Goal: Task Accomplishment & Management: Complete application form

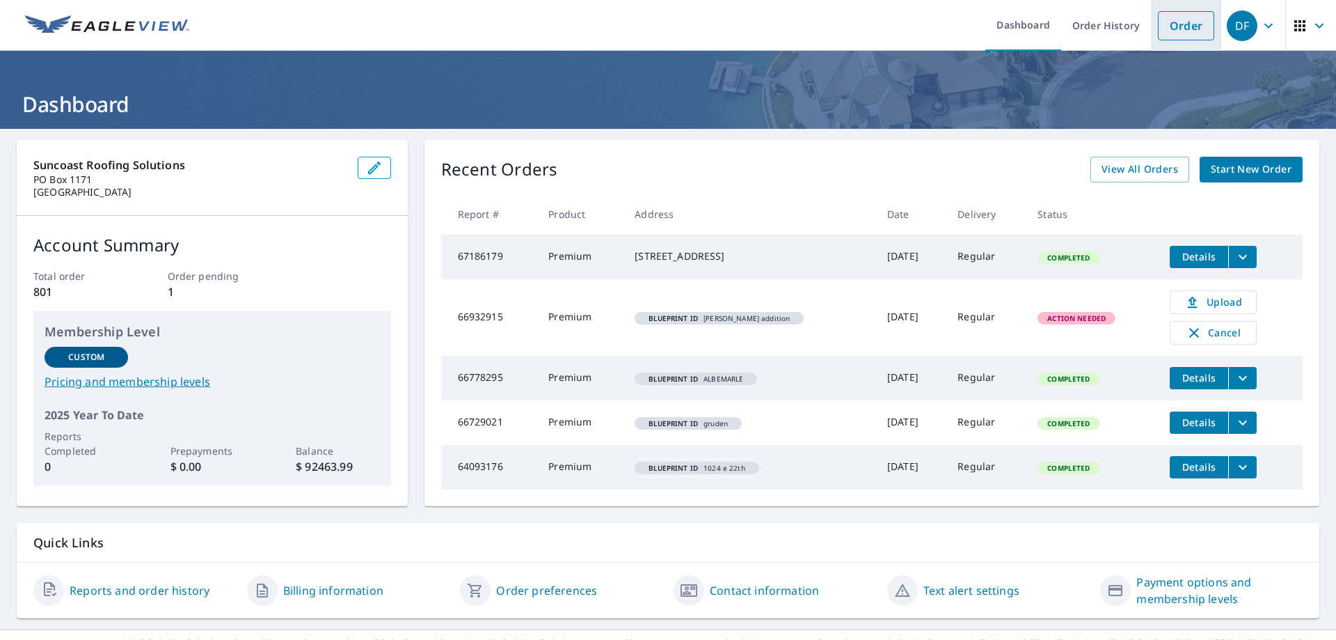
click at [1193, 25] on link "Order" at bounding box center [1186, 25] width 56 height 29
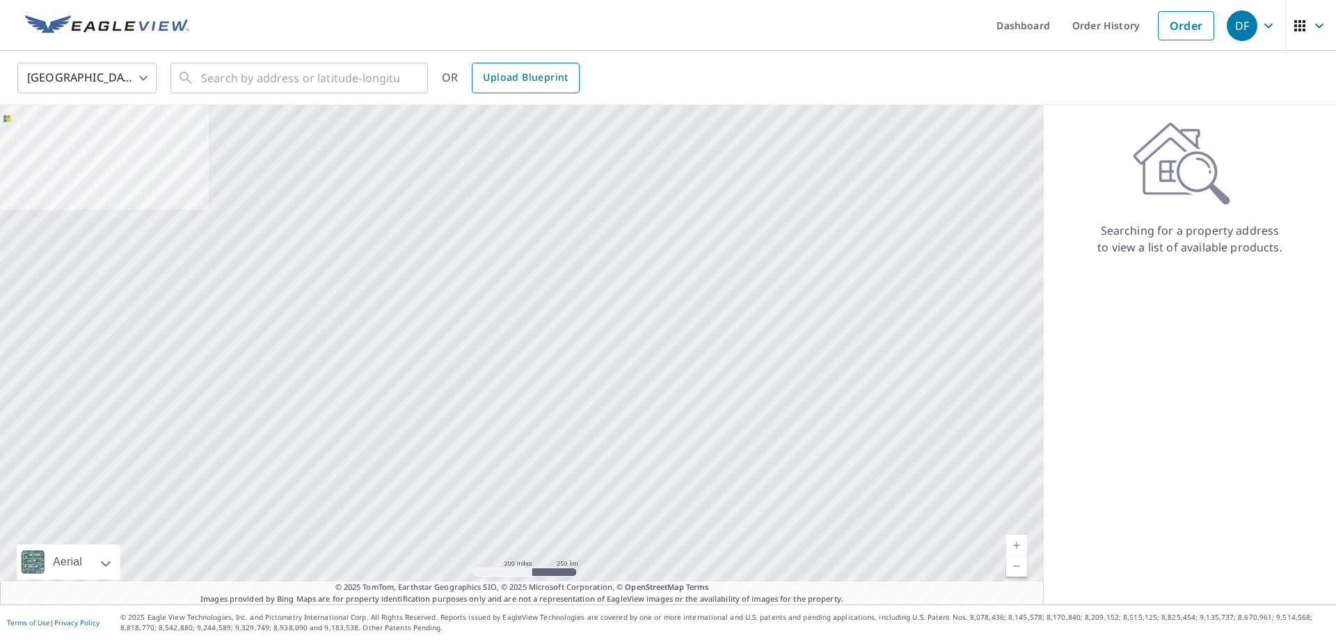
click at [528, 84] on span "Upload Blueprint" at bounding box center [525, 77] width 85 height 17
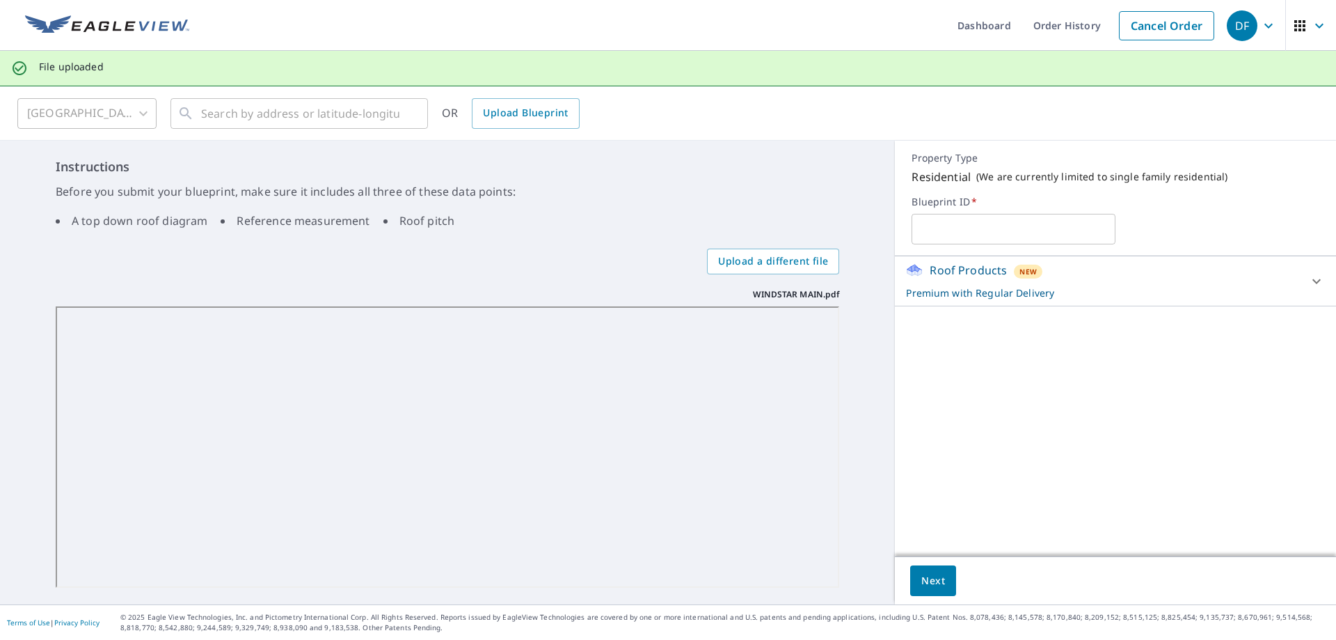
click at [977, 229] on input "text" at bounding box center [1014, 229] width 204 height 39
click at [1323, 283] on icon at bounding box center [1317, 281] width 17 height 17
click at [993, 232] on input "WINSTAR" at bounding box center [1014, 229] width 204 height 39
type input "WINDSTAR"
click at [938, 585] on span "Next" at bounding box center [934, 580] width 24 height 17
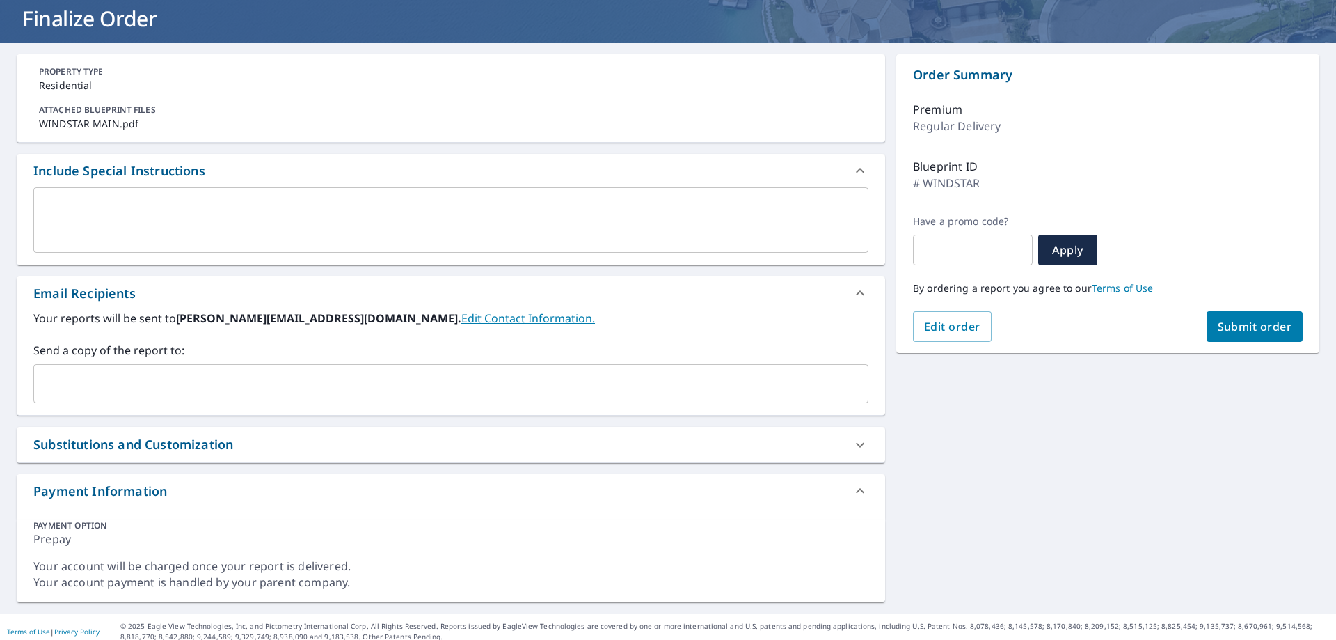
scroll to position [95, 0]
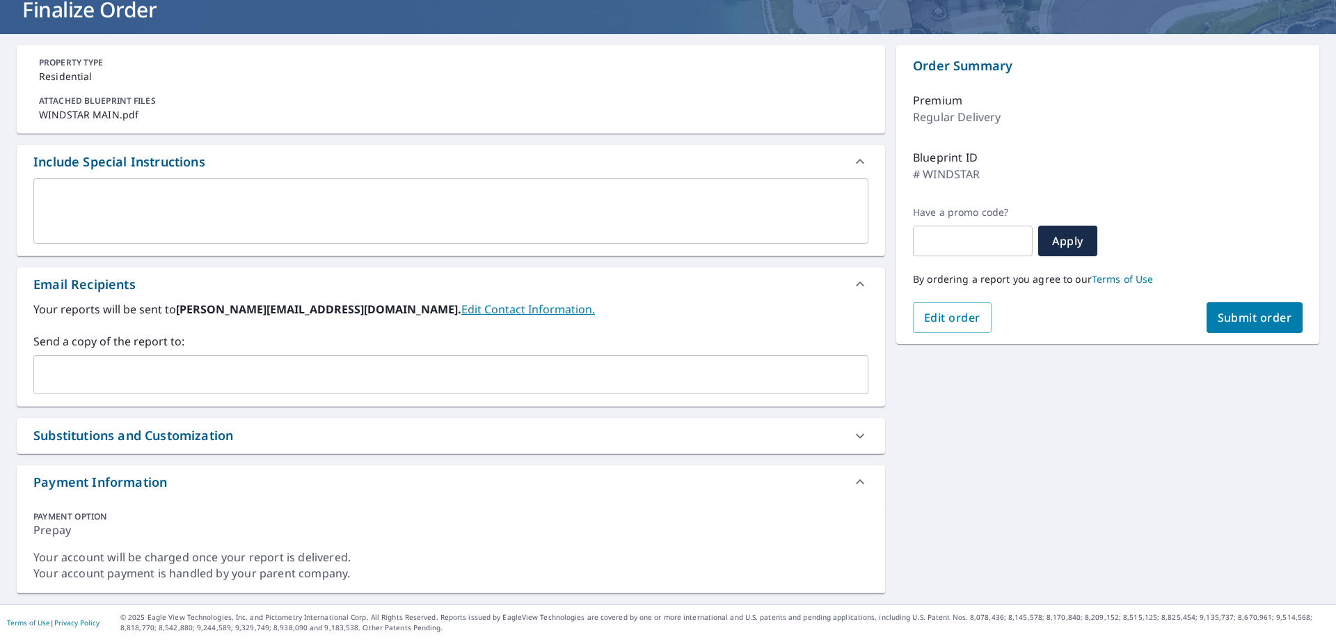
click at [860, 432] on icon at bounding box center [860, 435] width 17 height 17
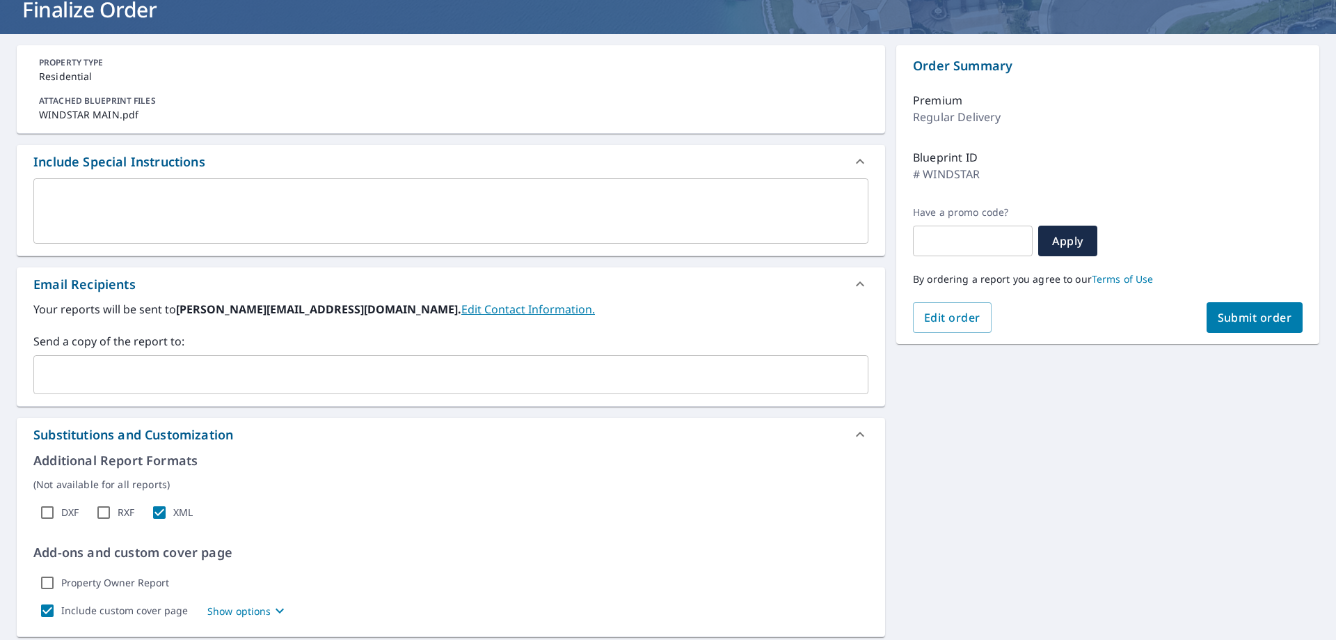
checkbox input "true"
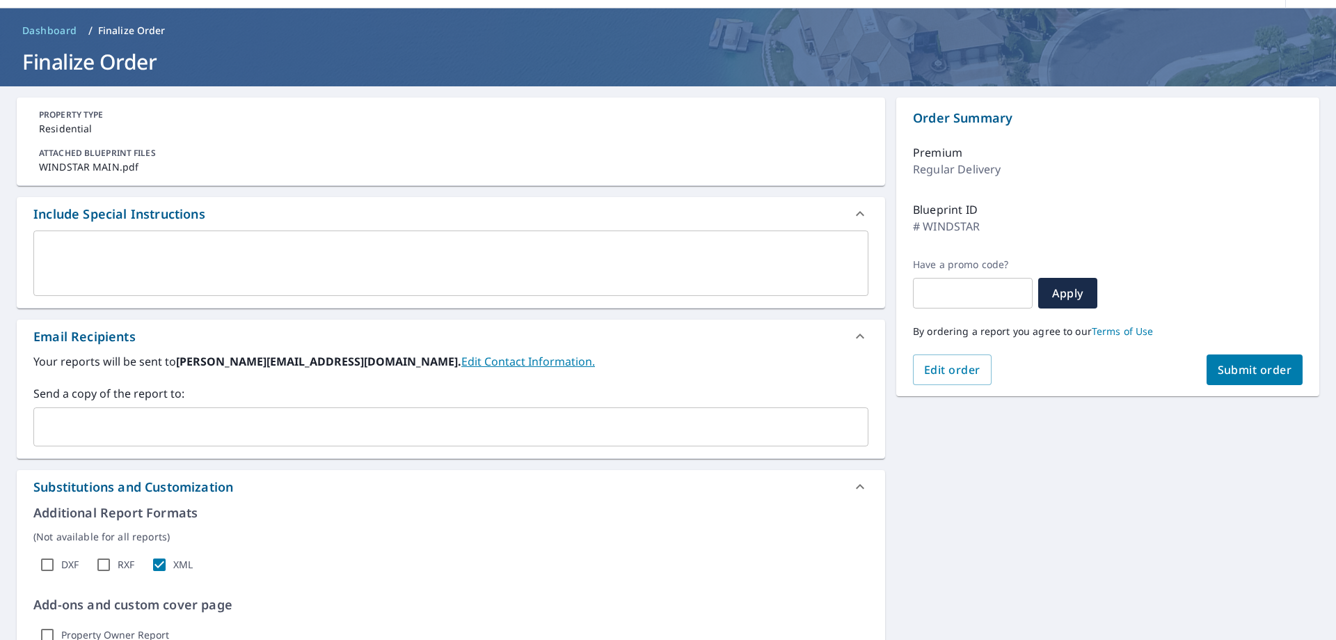
click at [134, 263] on textarea at bounding box center [451, 264] width 816 height 40
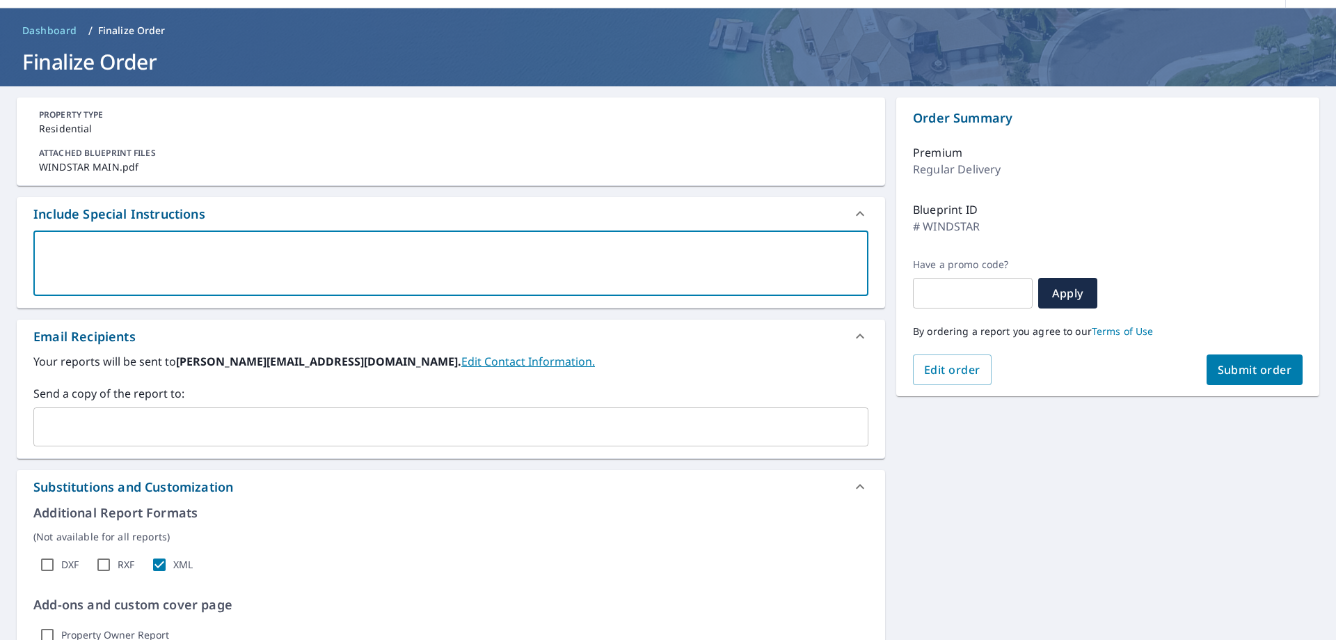
type textarea "a"
type textarea "x"
checkbox input "true"
type textarea "a"
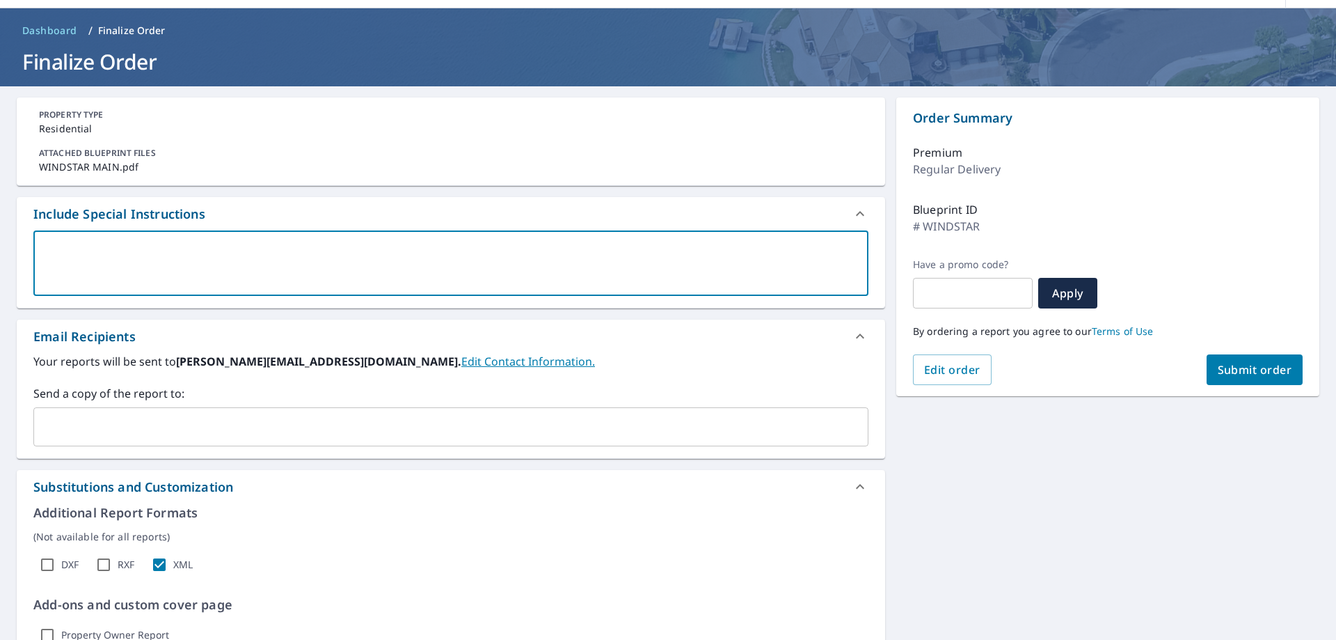
type textarea "x"
checkbox input "true"
type textarea "al"
type textarea "x"
checkbox input "true"
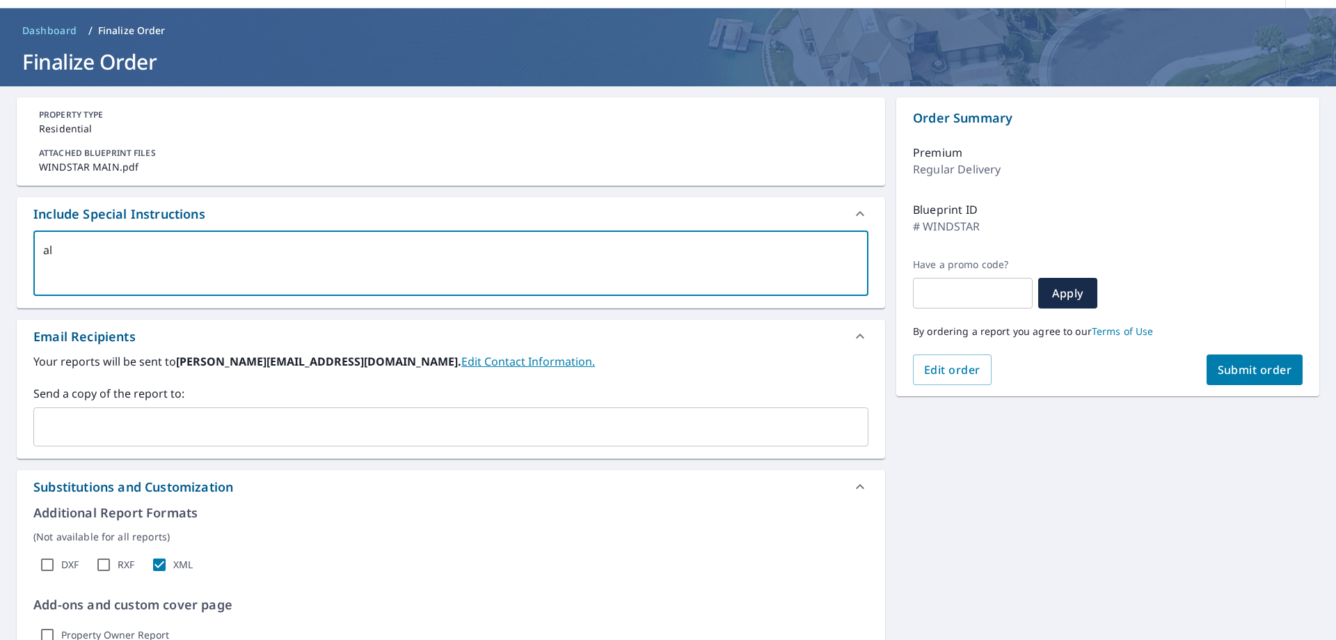
type textarea "all"
type textarea "x"
checkbox input "true"
type textarea "all"
type textarea "x"
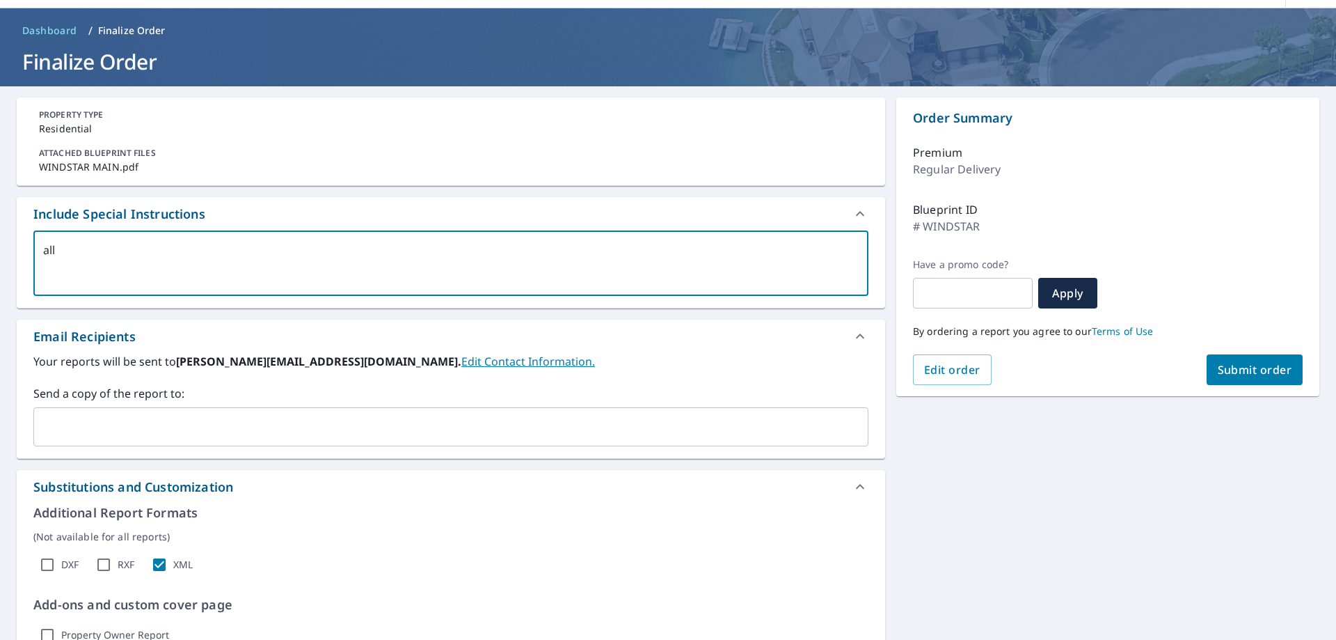
checkbox input "true"
type textarea "all bu"
type textarea "x"
checkbox input "true"
type textarea "all [PERSON_NAME]"
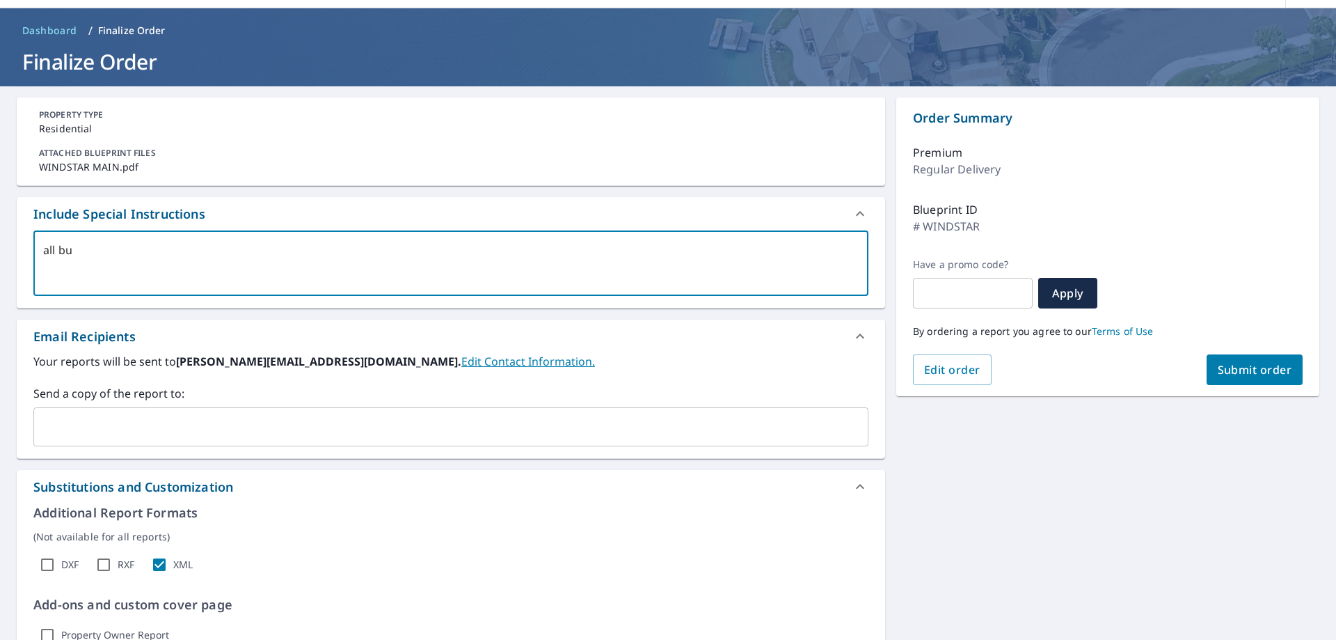
type textarea "x"
checkbox input "true"
type textarea "all buil"
type textarea "x"
checkbox input "true"
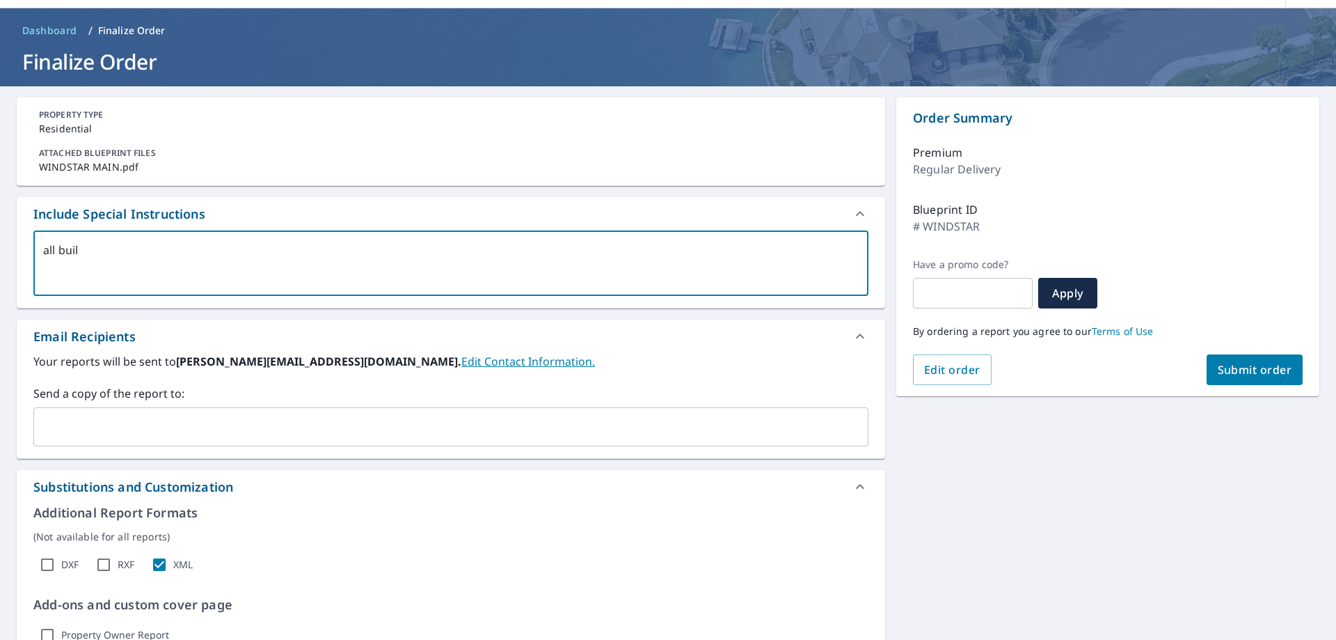
type textarea "all build"
type textarea "x"
checkbox input "true"
type textarea "all buildi"
type textarea "x"
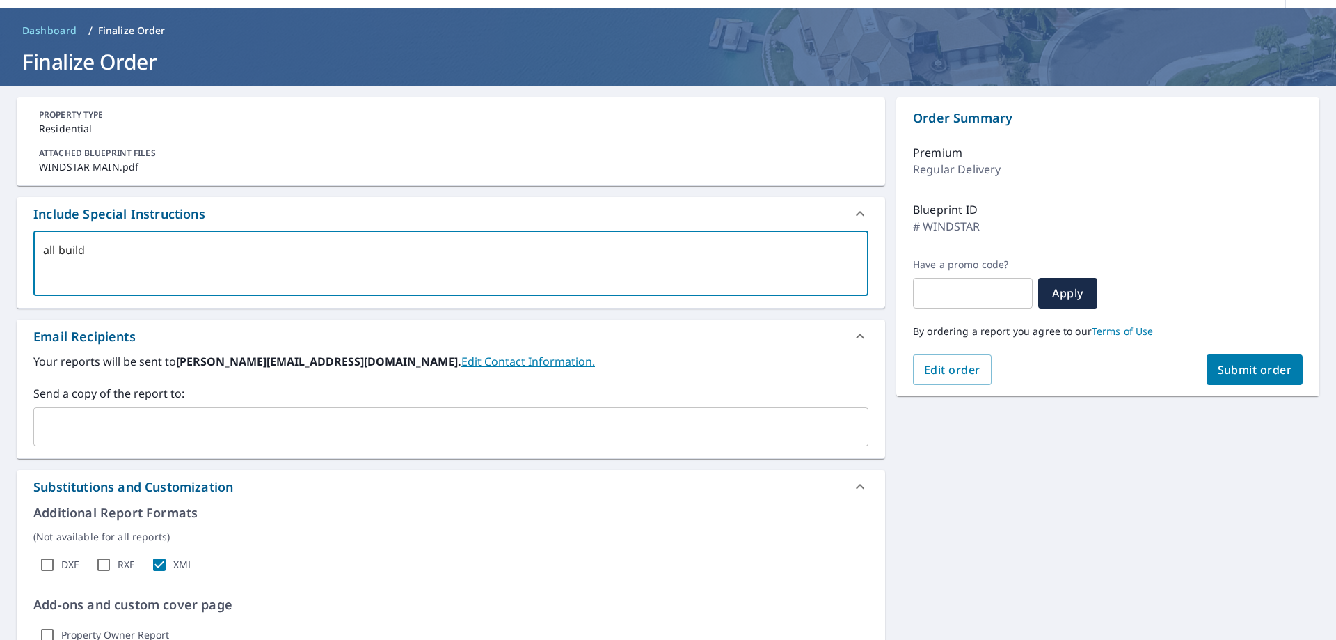
checkbox input "true"
type textarea "all buildin"
type textarea "x"
checkbox input "true"
type textarea "all buildingf"
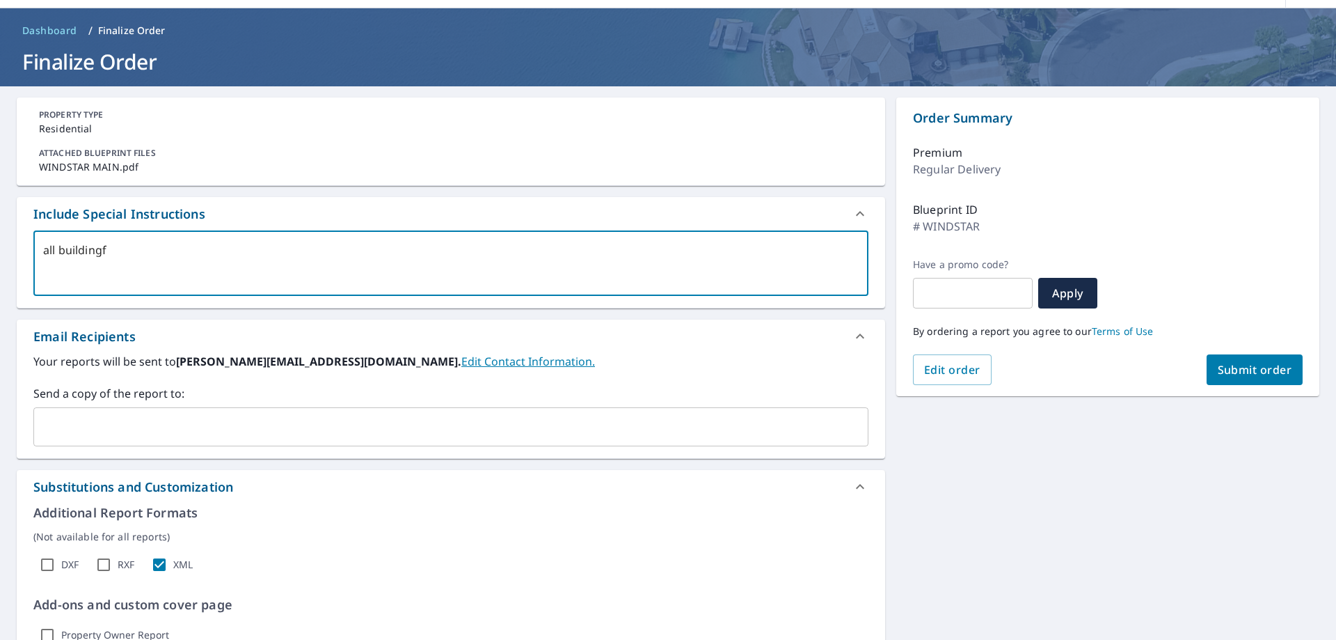
type textarea "x"
checkbox input "true"
type textarea "all buildingfs"
type textarea "x"
checkbox input "true"
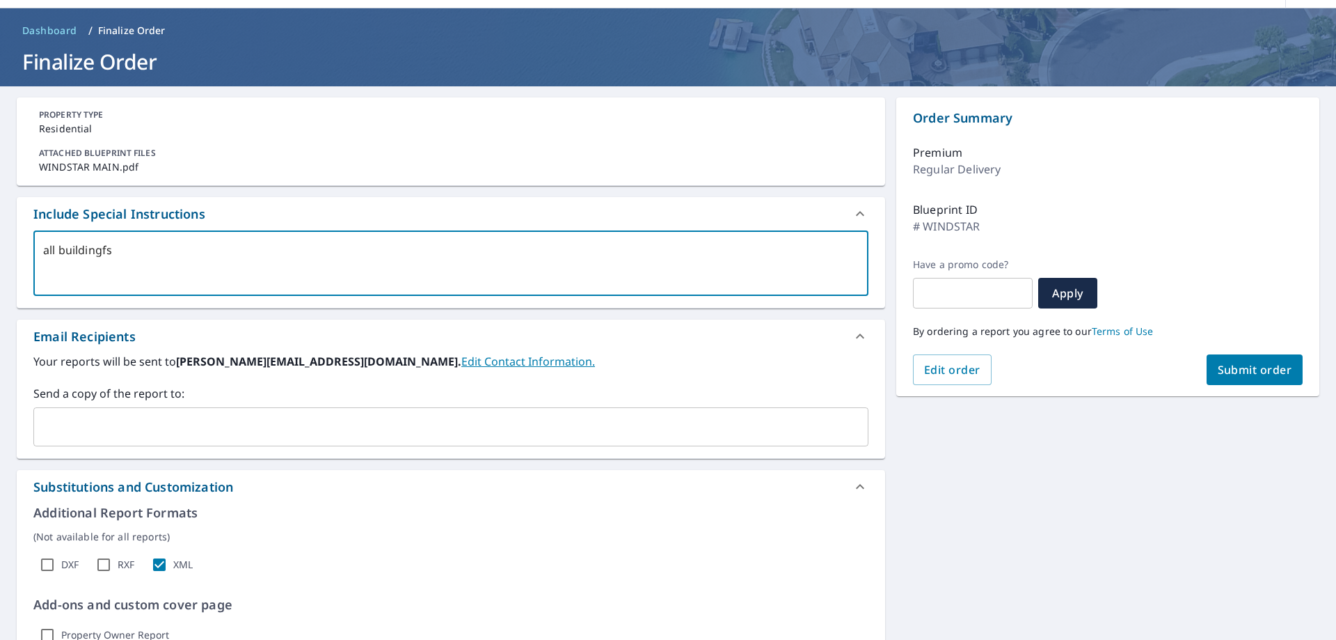
type textarea "all buildingf"
type textarea "x"
checkbox input "true"
type textarea "all building"
type textarea "x"
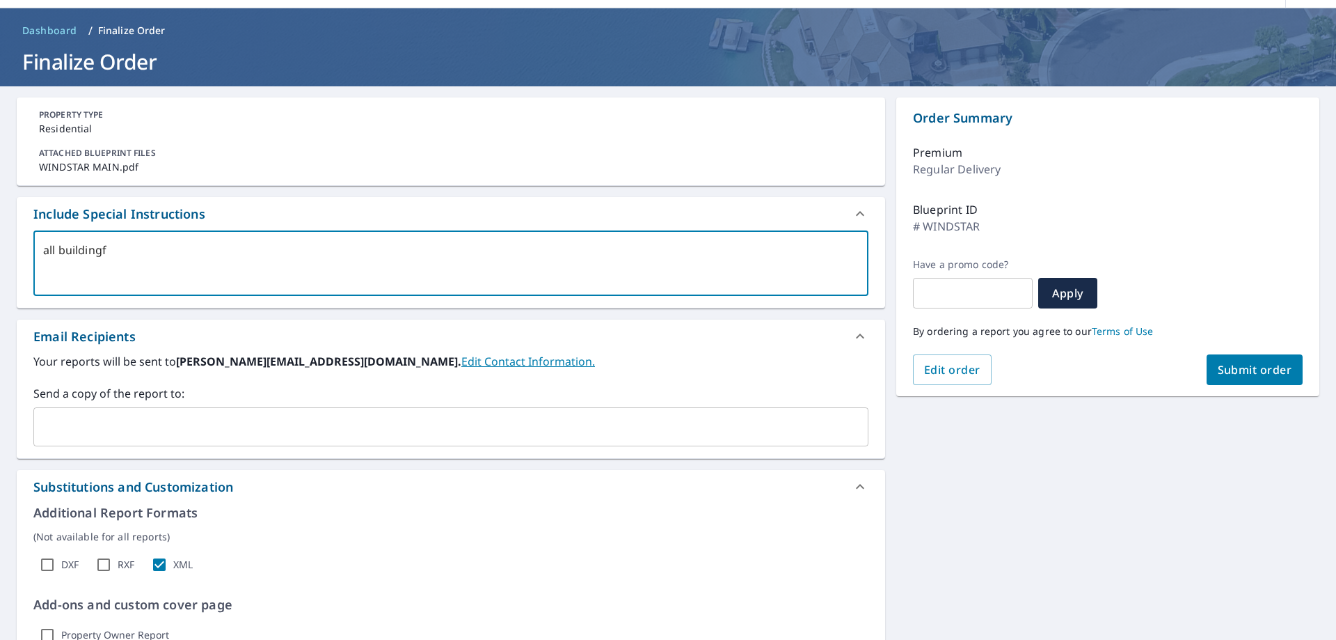
checkbox input "true"
type textarea "all buildings"
type textarea "x"
checkbox input "true"
type textarea "all buildings"
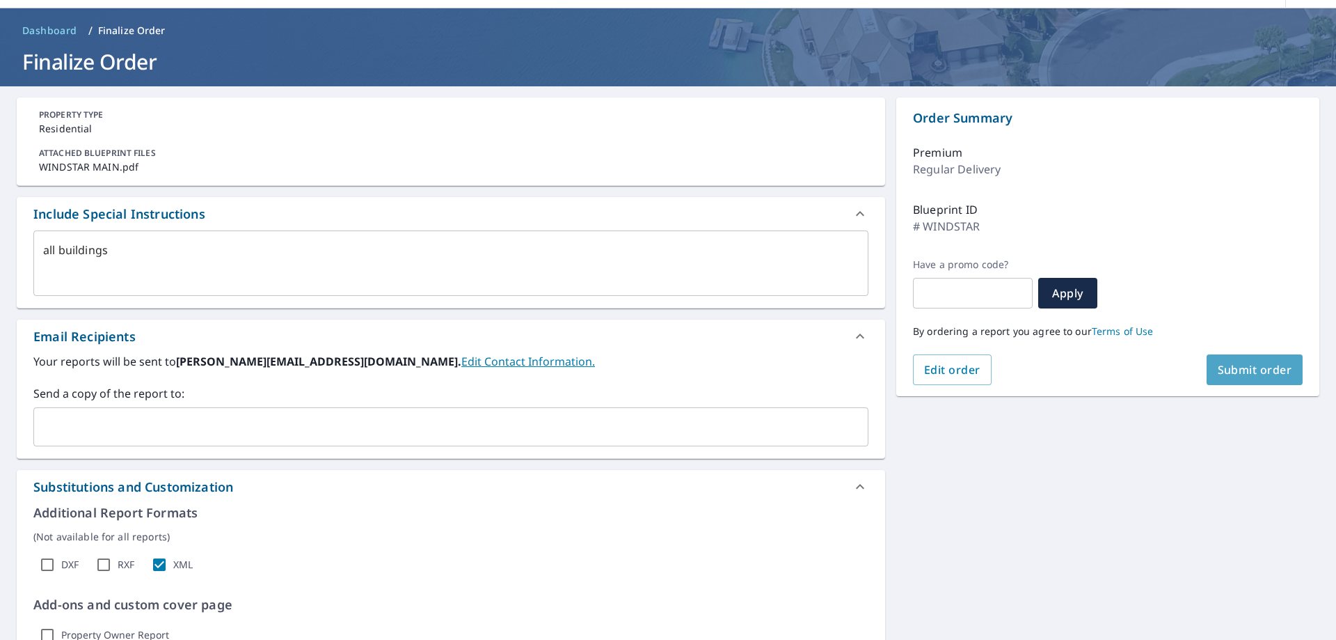
click at [1260, 369] on span "Submit order" at bounding box center [1255, 369] width 74 height 15
type textarea "x"
checkbox input "true"
